Goal: Information Seeking & Learning: Find specific fact

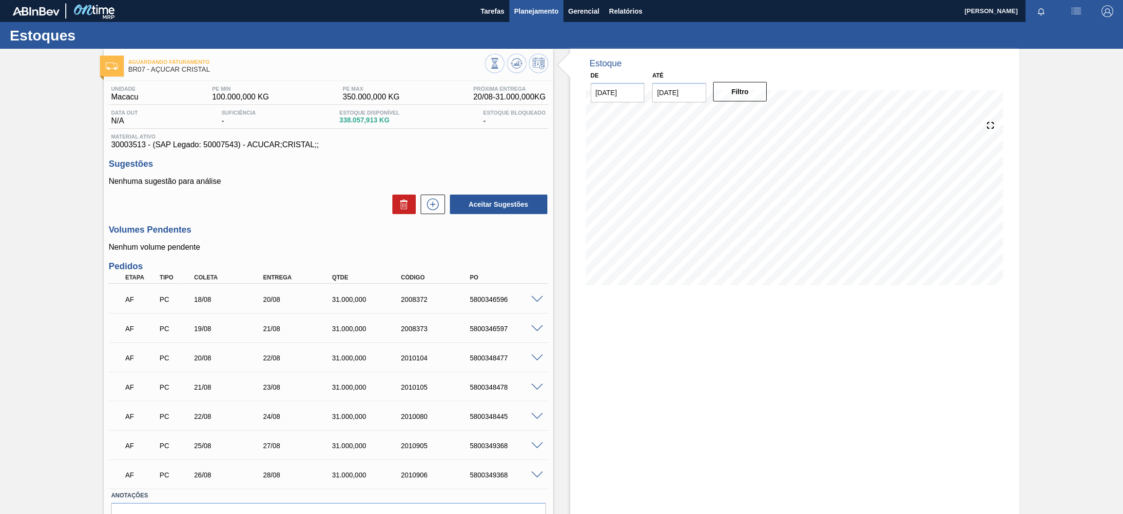
click at [546, 13] on span "Planejamento" at bounding box center [536, 11] width 44 height 12
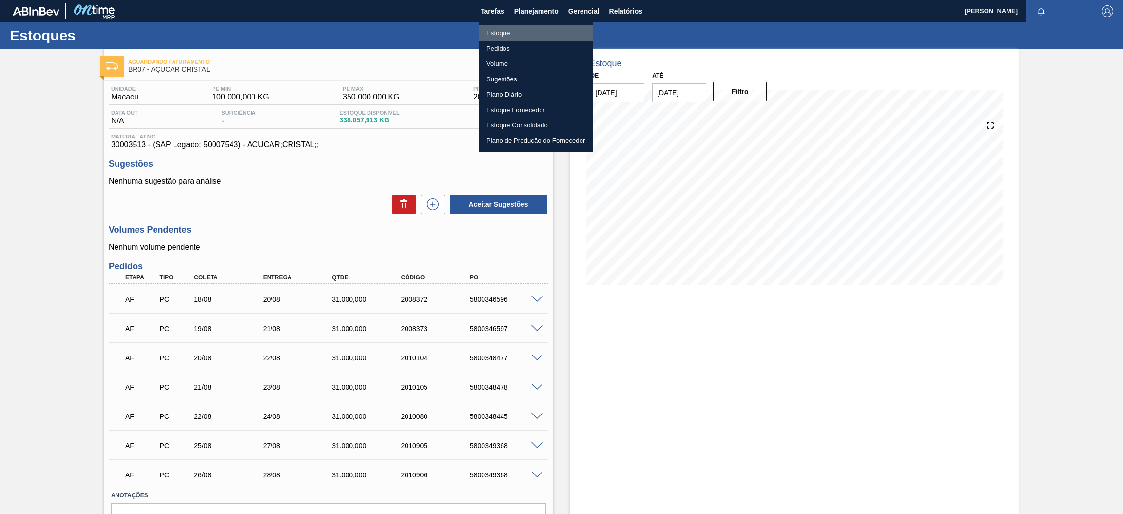
drag, startPoint x: 505, startPoint y: 29, endPoint x: 571, endPoint y: 16, distance: 67.6
click at [506, 29] on li "Estoque" at bounding box center [536, 33] width 115 height 16
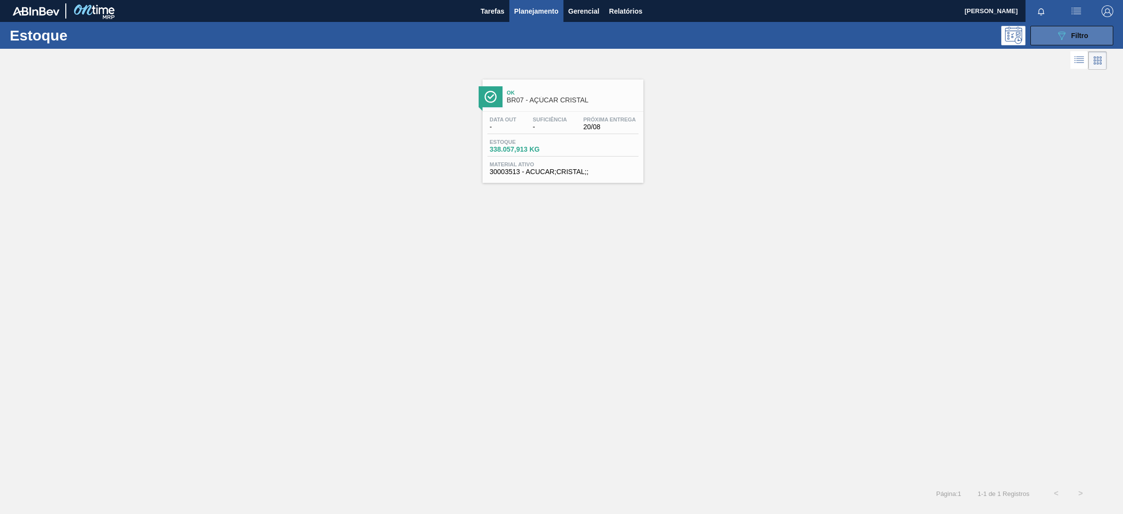
click at [1058, 28] on button "089F7B8B-B2A5-4AFE-B5C0-19BA573D28AC Filtro" at bounding box center [1072, 35] width 83 height 19
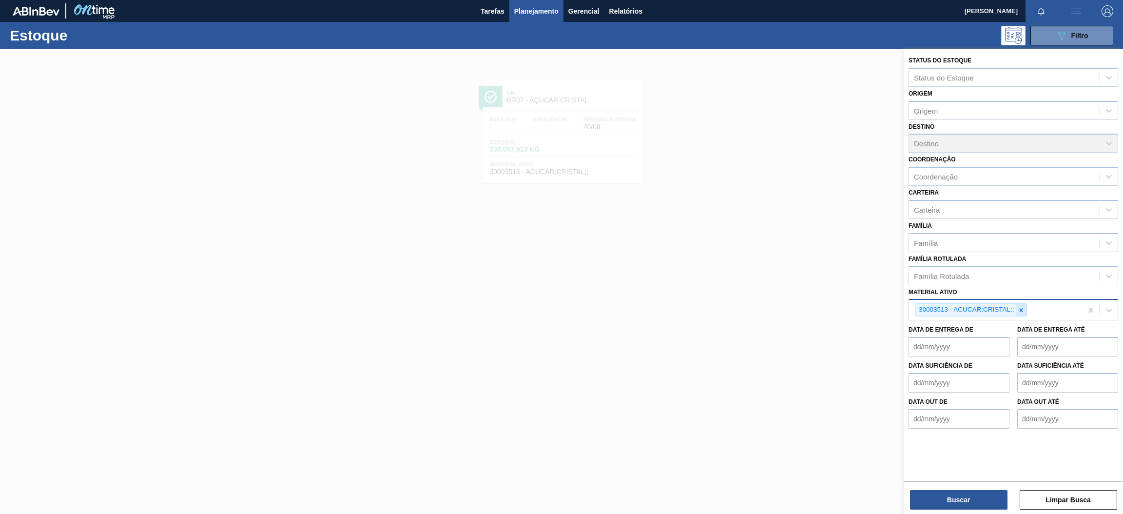
click at [1022, 311] on div at bounding box center [1021, 310] width 11 height 12
paste ativo "30031778"
type ativo "30031778"
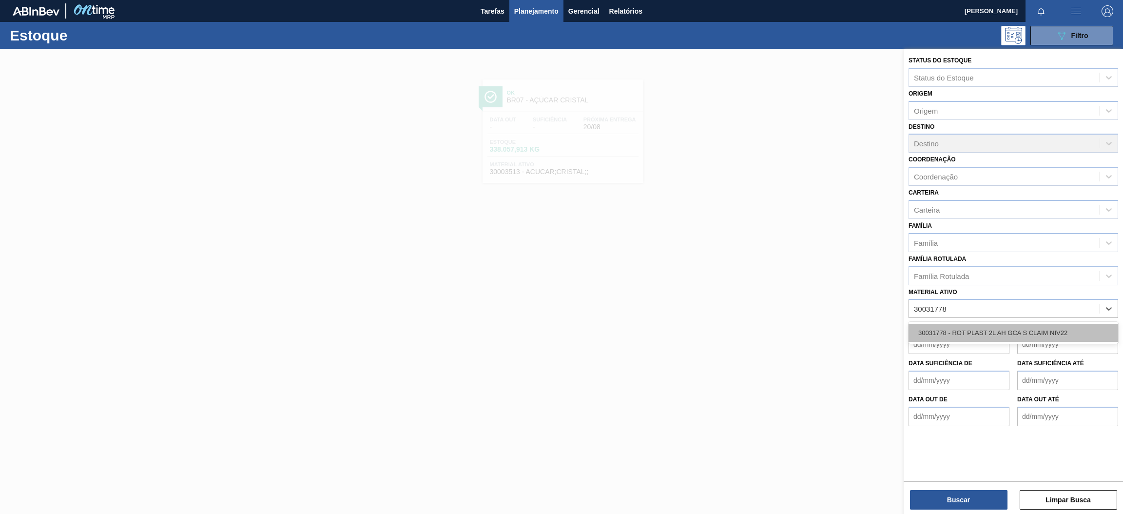
click at [993, 329] on div "30031778 - ROT PLAST 2L AH GCA S CLAIM NIV22" at bounding box center [1014, 333] width 210 height 18
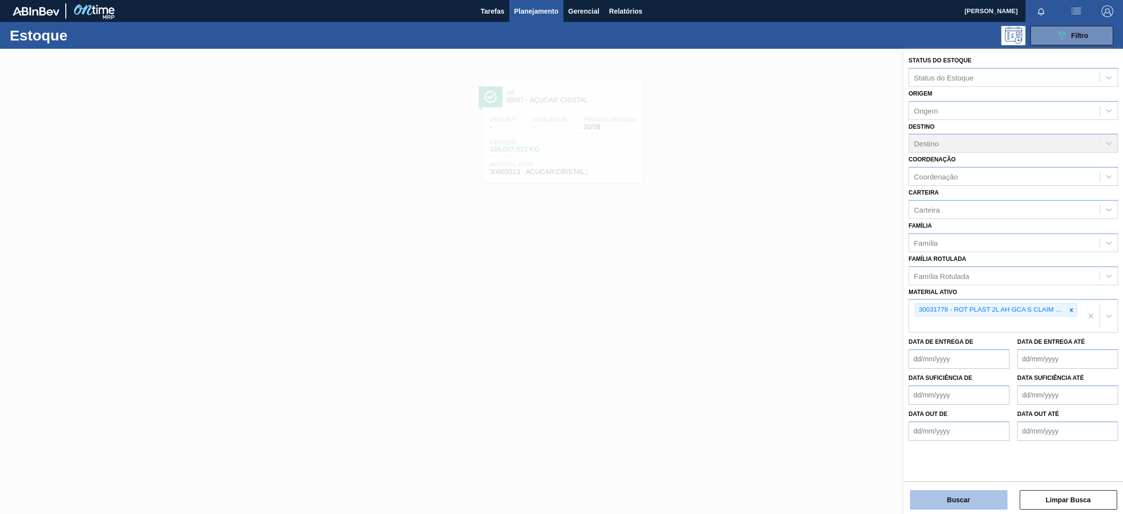
click at [943, 506] on button "Buscar" at bounding box center [958, 499] width 97 height 19
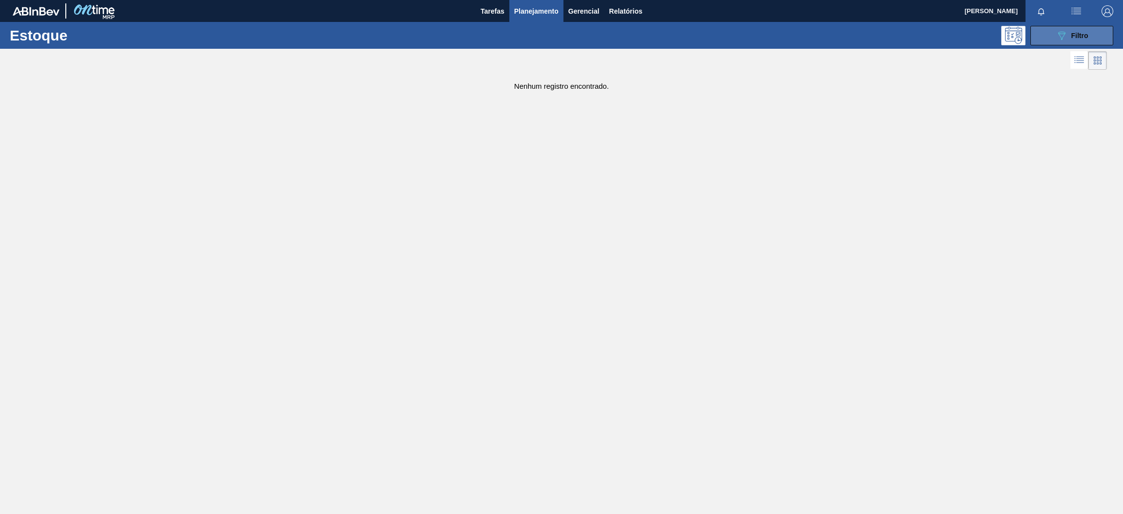
click at [1054, 39] on button "089F7B8B-B2A5-4AFE-B5C0-19BA573D28AC Filtro" at bounding box center [1072, 35] width 83 height 19
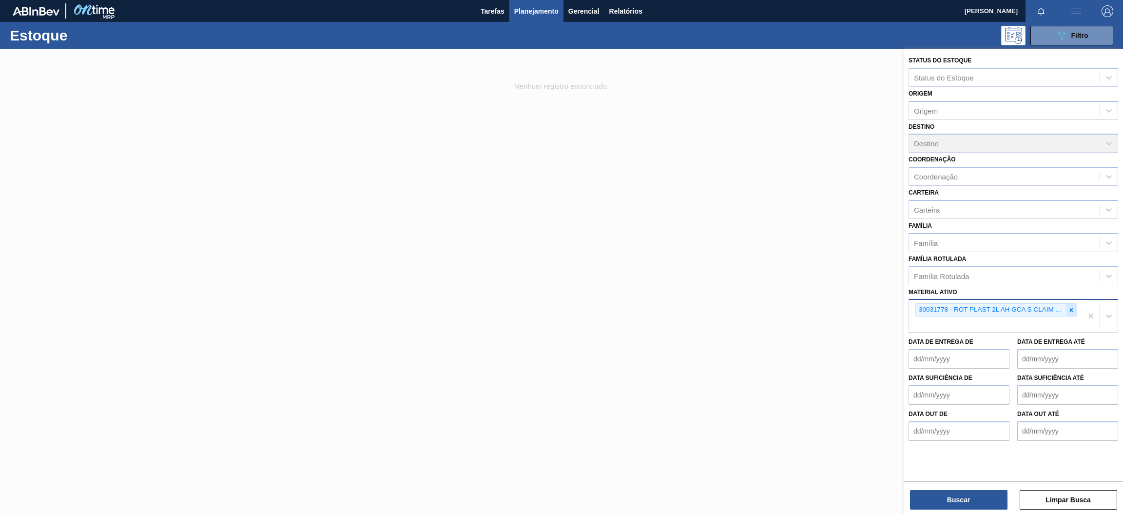
click at [1075, 310] on div at bounding box center [1071, 310] width 11 height 12
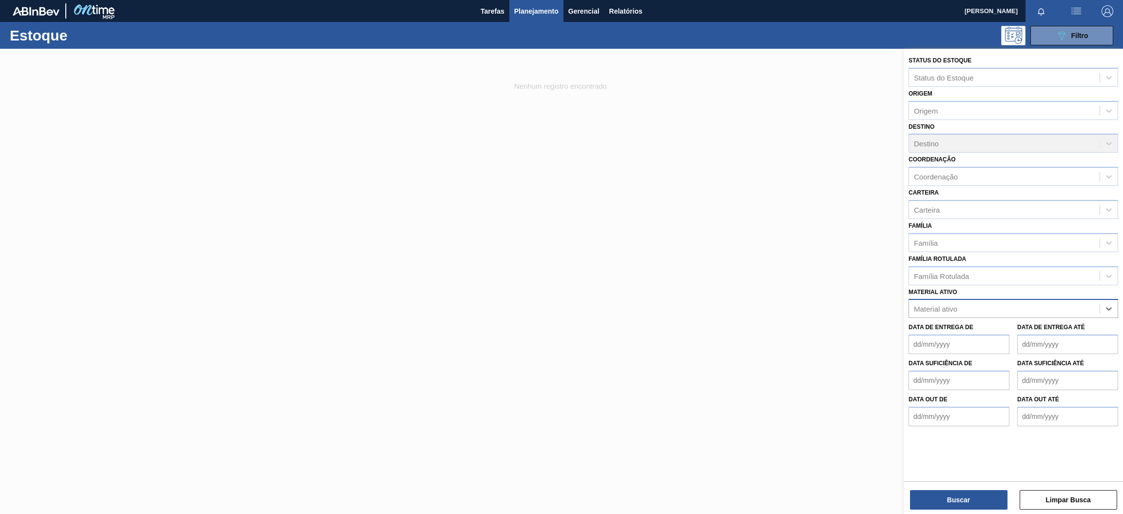
paste ativo "30034325"
type ativo "30034325"
click at [1013, 329] on div "30034325 - ROT PLAST 200ML H GCA ZERO S CL NIV25" at bounding box center [1014, 333] width 210 height 18
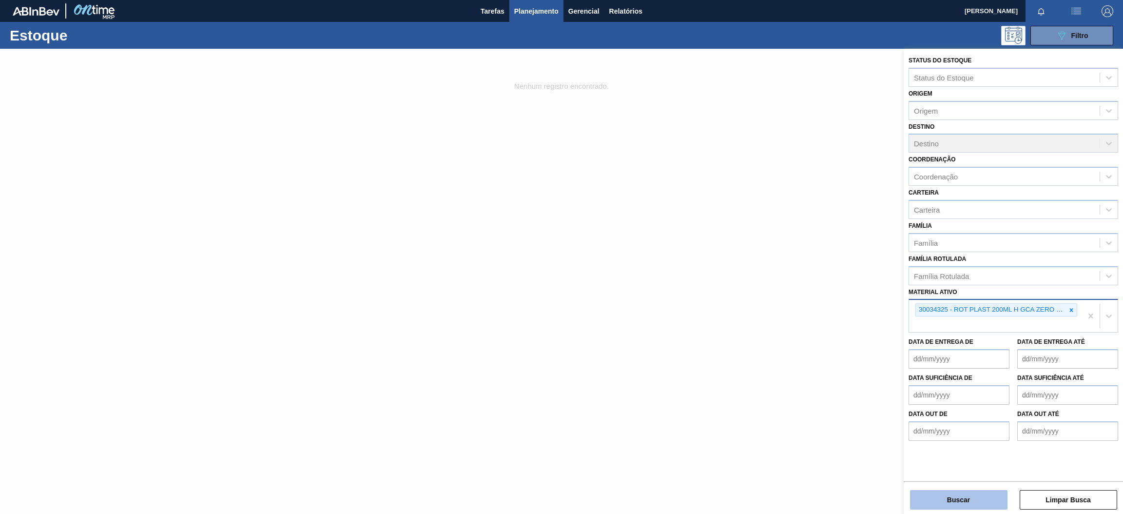
click at [928, 499] on button "Buscar" at bounding box center [958, 499] width 97 height 19
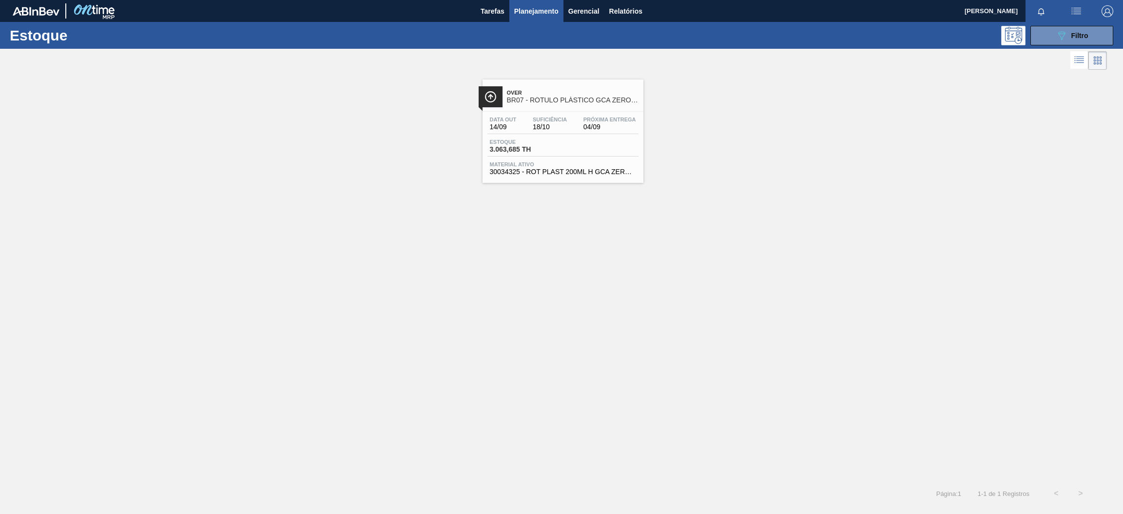
click at [578, 98] on span "BR07 - RÓTULO PLÁSTICO GCA ZERO 200ML H" at bounding box center [573, 100] width 132 height 7
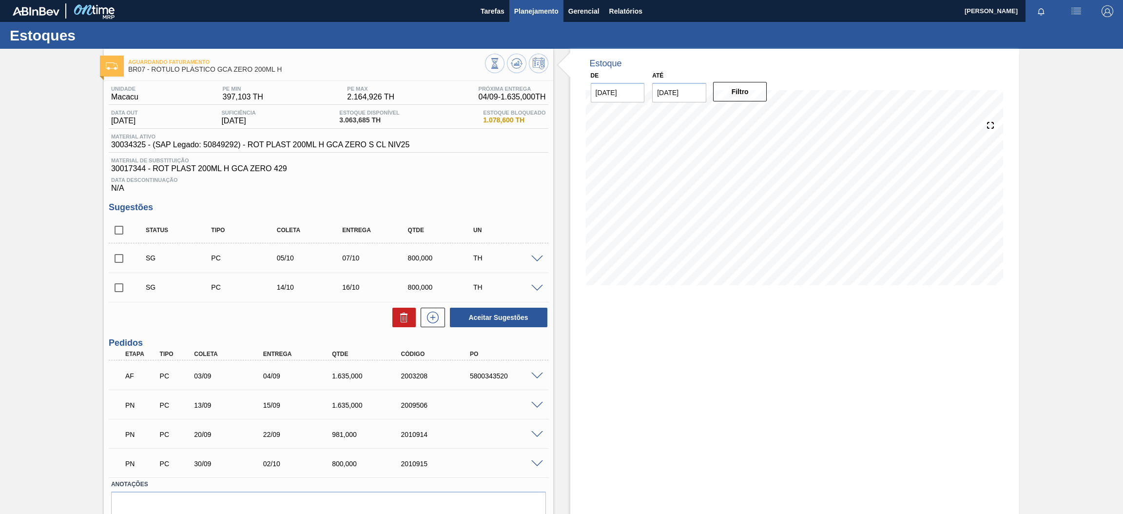
click at [558, 15] on button "Planejamento" at bounding box center [536, 11] width 54 height 22
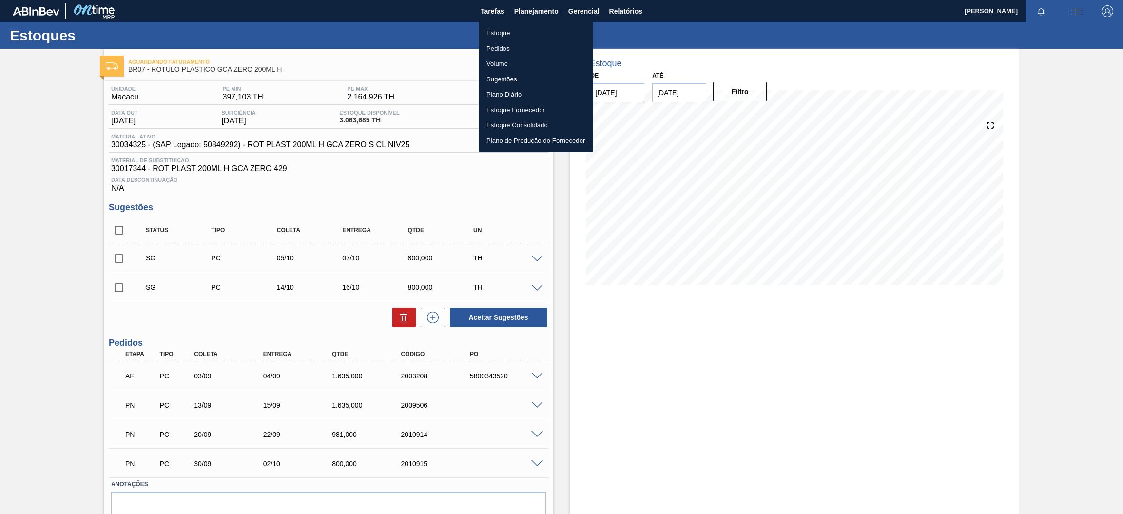
click at [501, 31] on li "Estoque" at bounding box center [536, 33] width 115 height 16
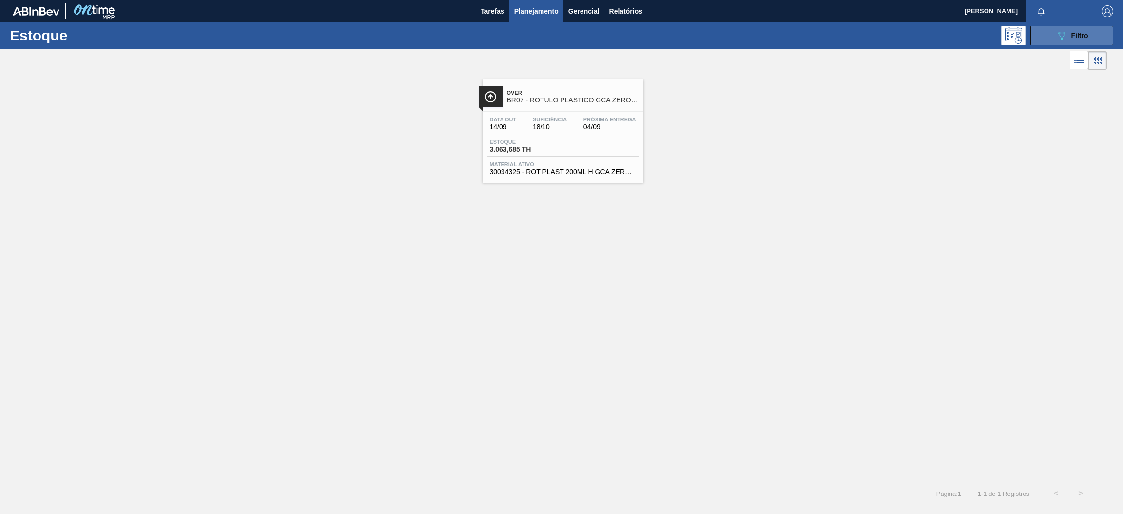
click at [1059, 37] on icon "089F7B8B-B2A5-4AFE-B5C0-19BA573D28AC" at bounding box center [1062, 36] width 12 height 12
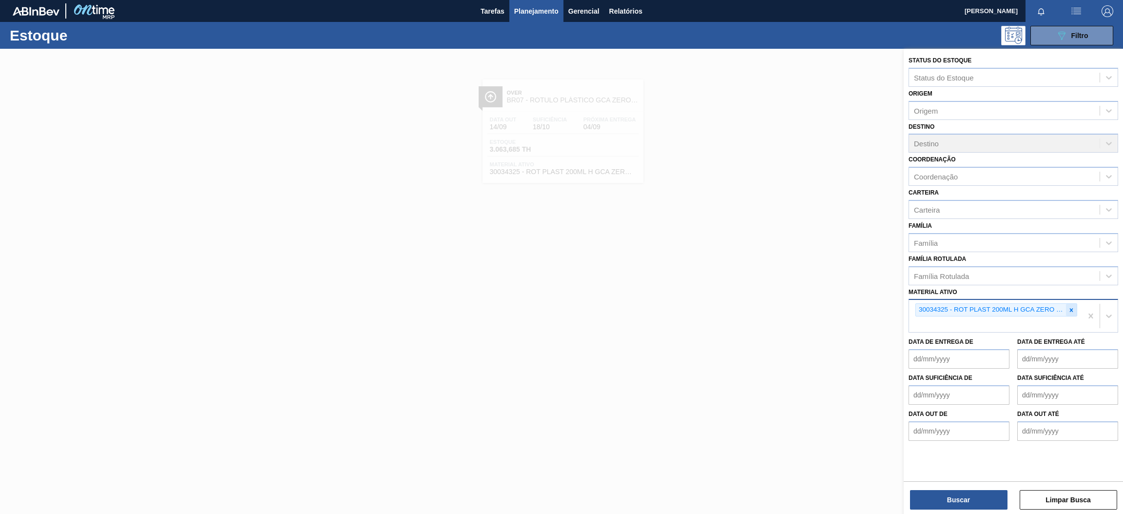
click at [1071, 309] on icon at bounding box center [1071, 310] width 7 height 7
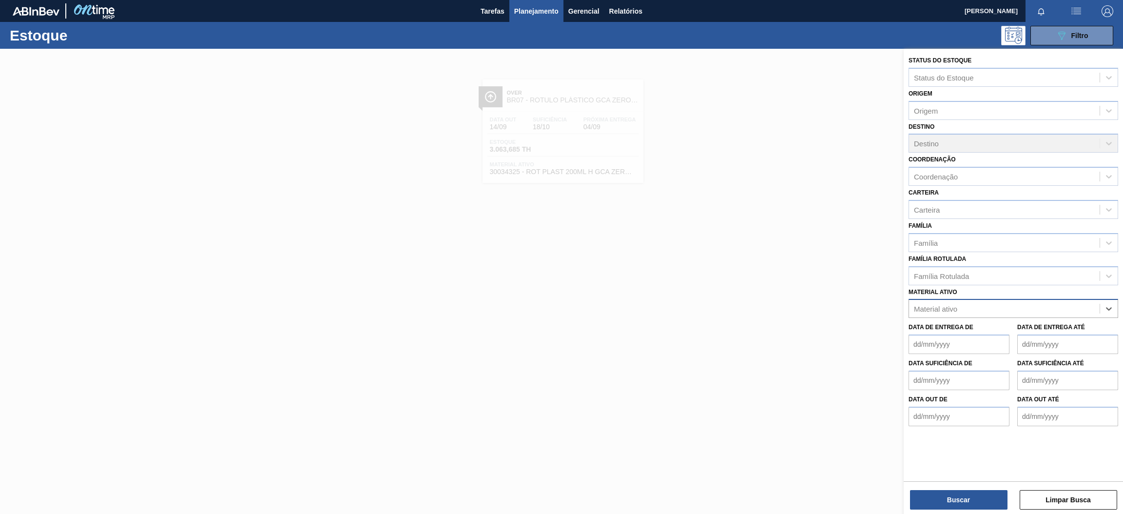
paste ativo "30002729"
type ativo "30002729"
click at [962, 327] on div "30002729 - KIT;PEPSI COLA;35005*06*02 NF" at bounding box center [1014, 333] width 210 height 18
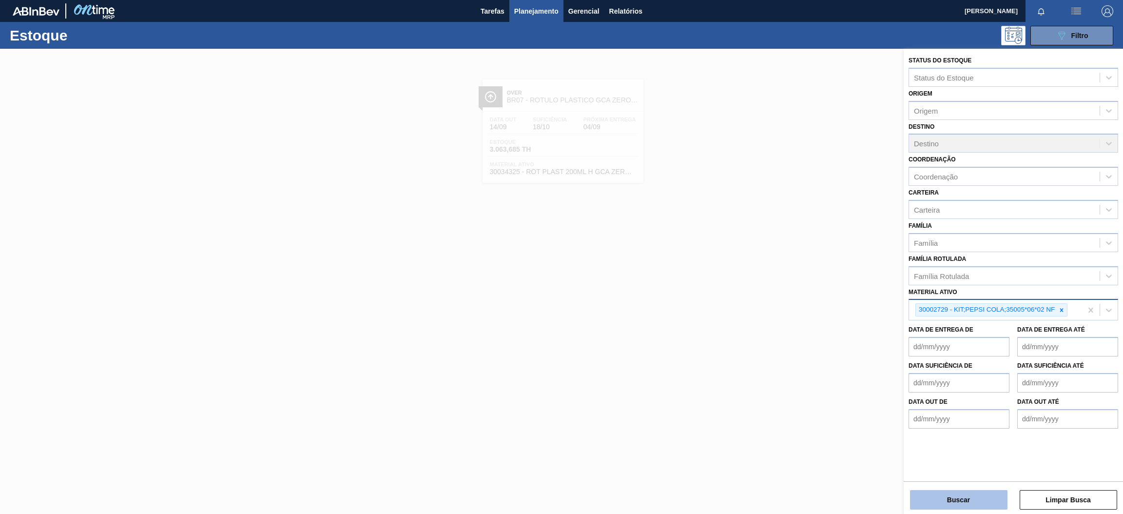
click at [937, 497] on button "Buscar" at bounding box center [958, 499] width 97 height 19
